Goal: Information Seeking & Learning: Learn about a topic

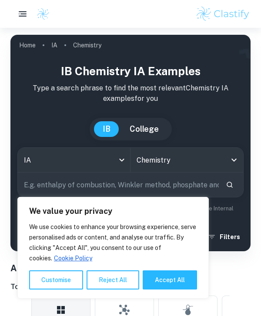
click at [110, 275] on button "Reject All" at bounding box center [113, 280] width 53 height 19
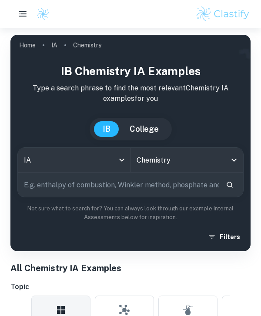
click at [108, 161] on body "We value your privacy We use cookies to enhance your browsing experience, serve…" at bounding box center [130, 186] width 261 height 316
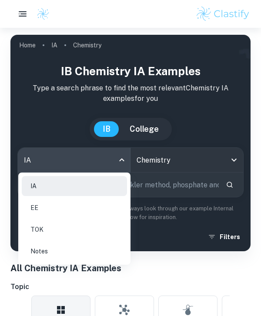
click at [86, 186] on li "IA" at bounding box center [74, 186] width 105 height 20
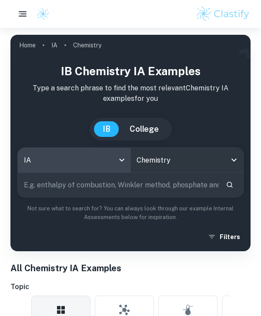
click at [194, 181] on input "text" at bounding box center [118, 185] width 201 height 24
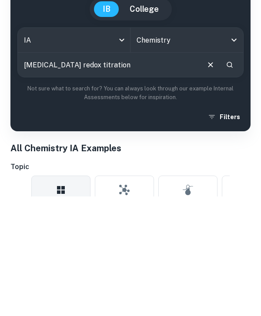
type input "[MEDICAL_DATA] redox titration"
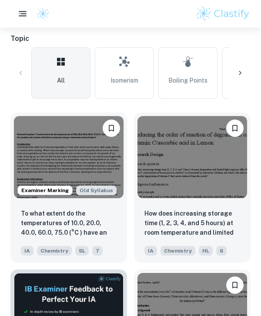
scroll to position [248, 0]
click at [82, 154] on img at bounding box center [69, 157] width 110 height 82
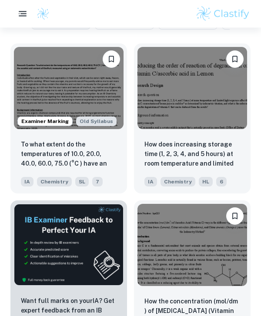
scroll to position [312, 0]
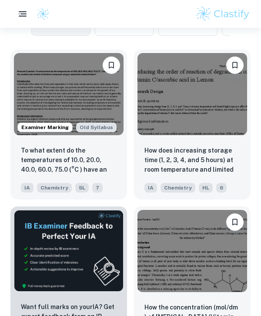
click at [216, 120] on img at bounding box center [192, 94] width 110 height 82
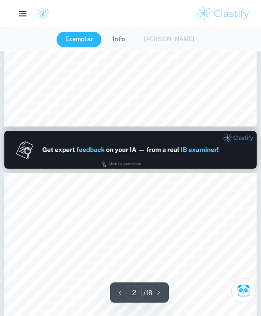
type input "1"
